Goal: Task Accomplishment & Management: Use online tool/utility

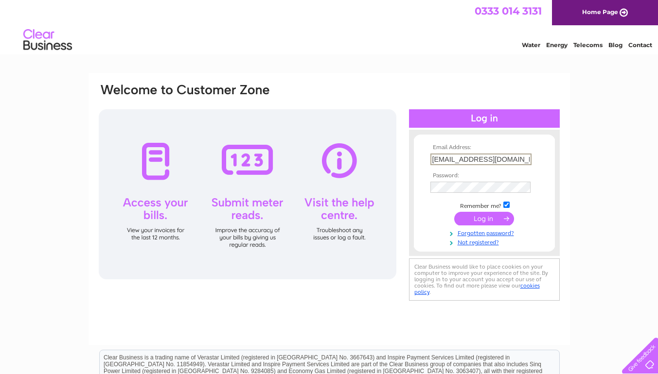
type input "flanagan63@btinternet.com"
click at [484, 218] on input "submit" at bounding box center [484, 219] width 60 height 14
click at [485, 217] on input "submit" at bounding box center [484, 219] width 60 height 14
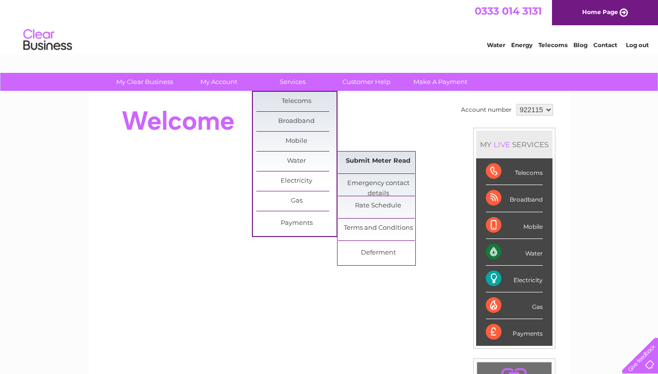
click at [383, 161] on link "Submit Meter Read" at bounding box center [378, 161] width 80 height 19
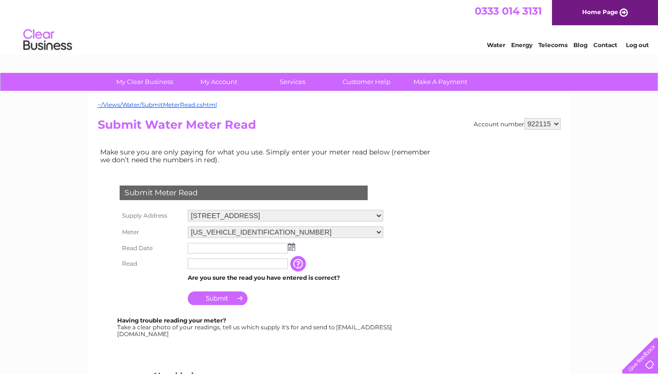
click at [290, 248] on img at bounding box center [291, 247] width 7 height 8
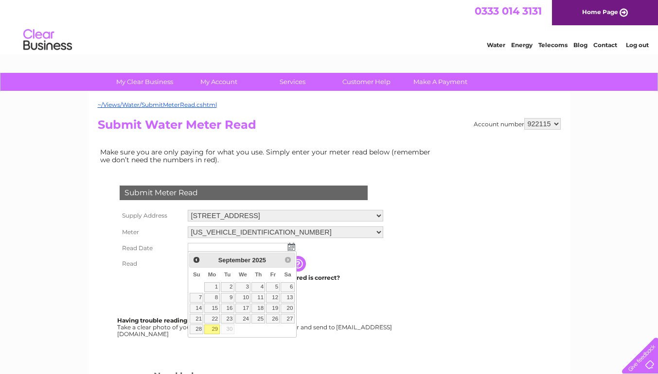
click at [215, 329] on link "29" at bounding box center [211, 330] width 15 height 10
type input "[DATE]"
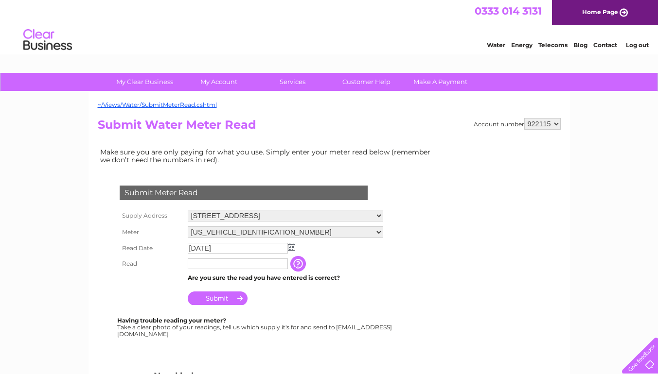
click at [209, 263] on input "text" at bounding box center [238, 264] width 100 height 11
type input "2147"
click at [222, 298] on input "Submit" at bounding box center [218, 299] width 60 height 14
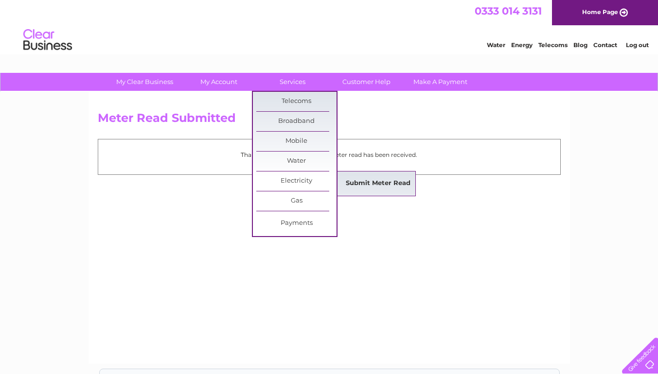
click at [378, 186] on link "Submit Meter Read" at bounding box center [378, 183] width 80 height 19
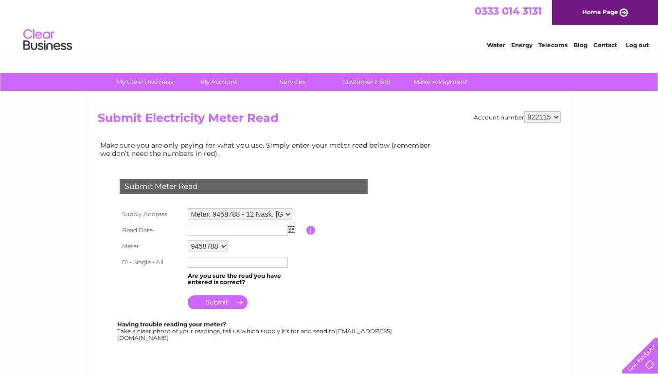
click at [290, 229] on img at bounding box center [291, 229] width 7 height 8
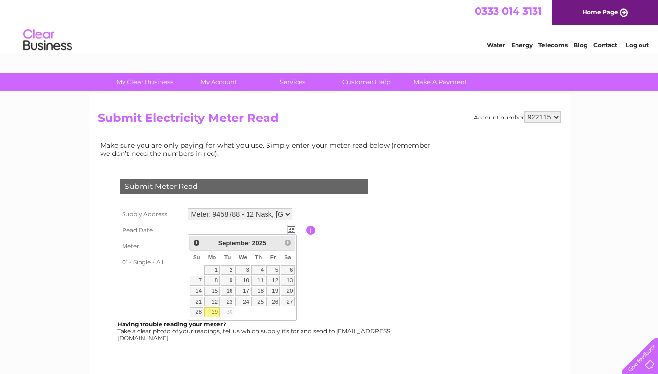
click at [213, 312] on link "29" at bounding box center [211, 313] width 15 height 10
type input "[DATE]"
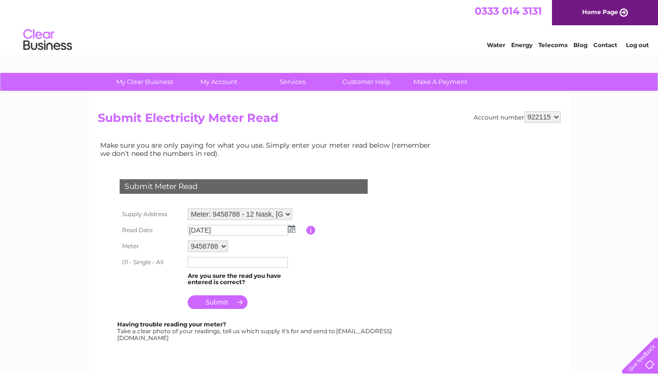
click at [212, 263] on input "text" at bounding box center [238, 262] width 100 height 11
type input "40665"
click at [221, 301] on input "submit" at bounding box center [218, 303] width 60 height 14
